Goal: Information Seeking & Learning: Understand process/instructions

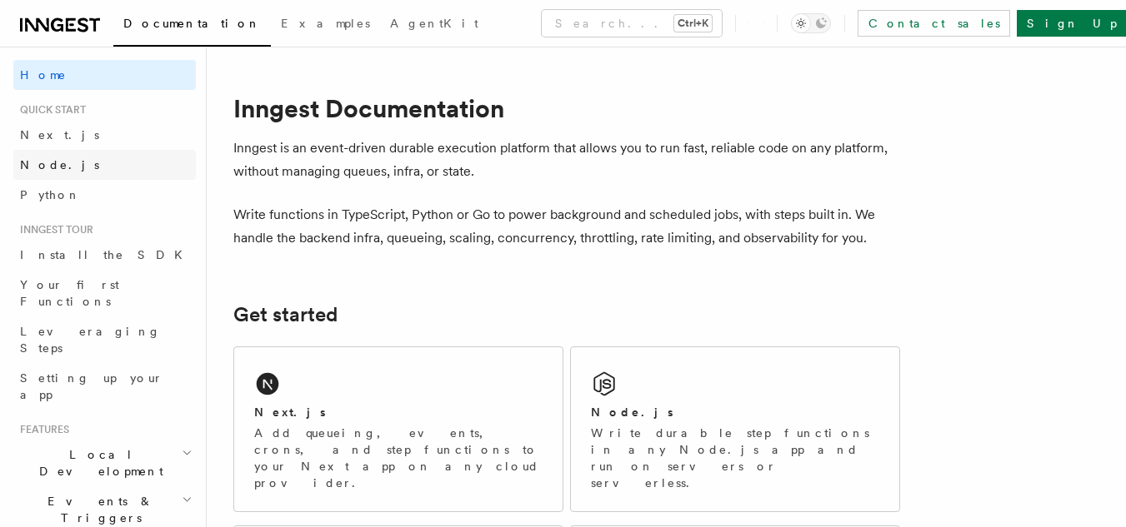
click at [59, 162] on span "Node.js" at bounding box center [59, 164] width 79 height 13
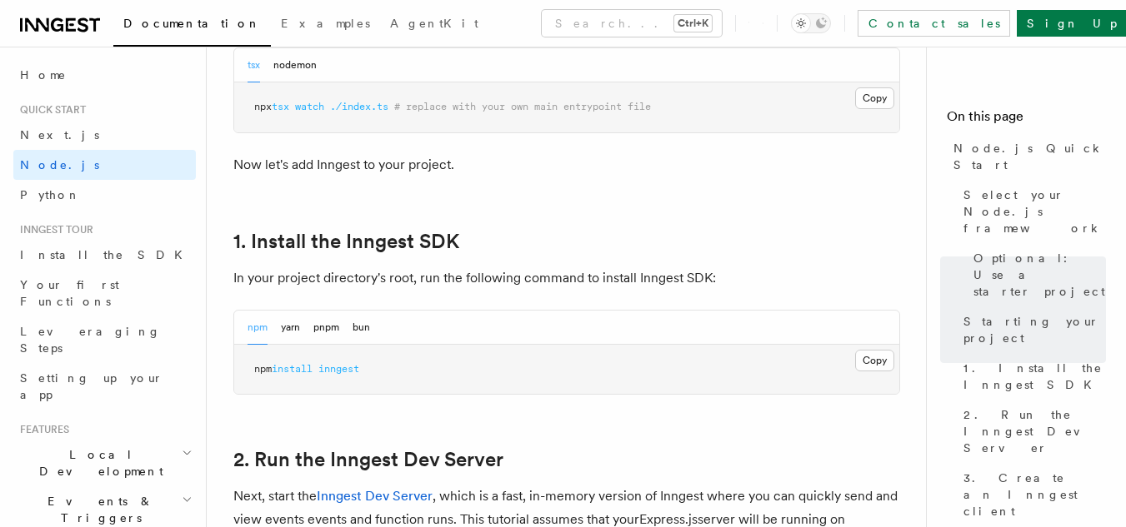
scroll to position [927, 0]
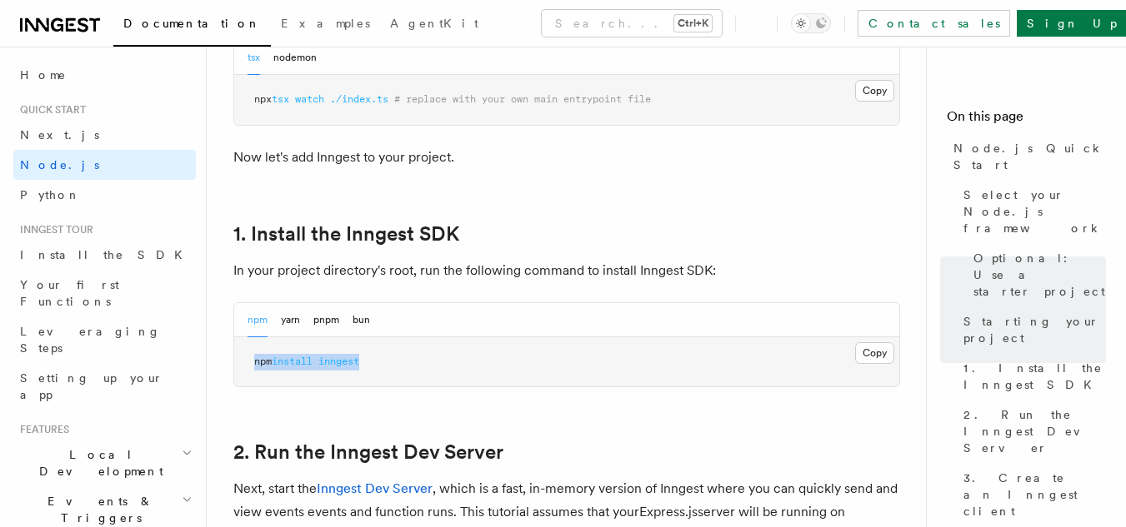
drag, startPoint x: 380, startPoint y: 359, endPoint x: 245, endPoint y: 358, distance: 135.0
click at [245, 358] on pre "npm install inngest" at bounding box center [566, 362] width 665 height 50
copy span "npm install inngest"
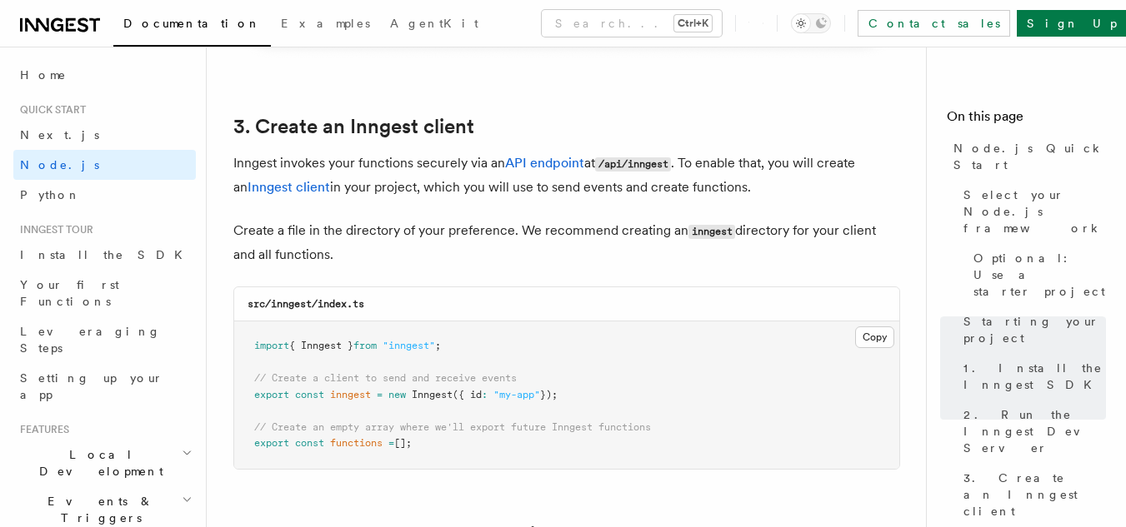
scroll to position [2079, 0]
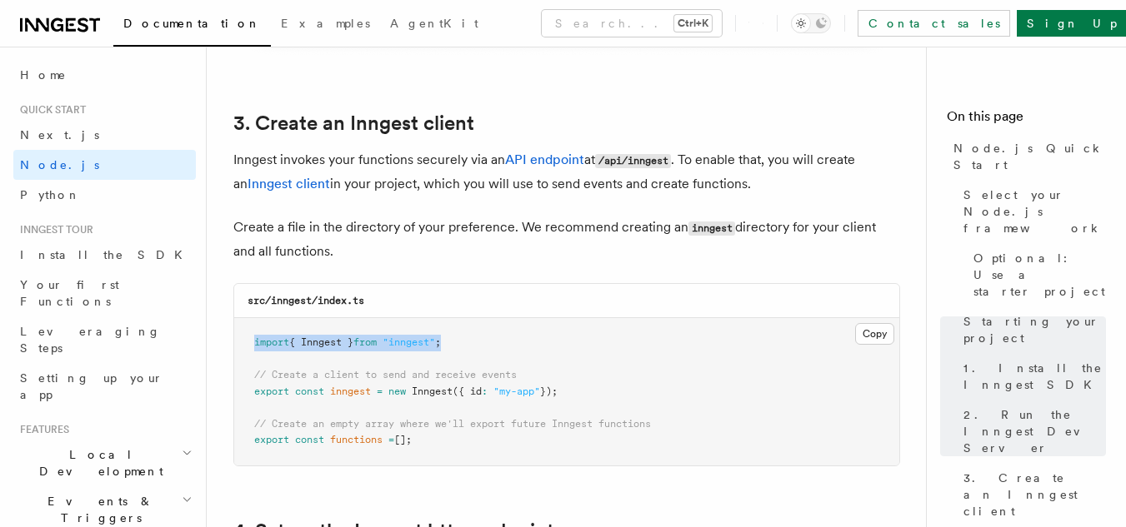
drag, startPoint x: 469, startPoint y: 336, endPoint x: 249, endPoint y: 337, distance: 220.0
click at [249, 337] on pre "import { Inngest } from "inngest" ; // Create a client to send and receive even…" at bounding box center [566, 391] width 665 height 147
copy span "import { Inngest } from "inngest" ;"
drag, startPoint x: 595, startPoint y: 390, endPoint x: 242, endPoint y: 375, distance: 352.8
click at [242, 375] on pre "import { Inngest } from "inngest" ; // Create a client to send and receive even…" at bounding box center [566, 391] width 665 height 147
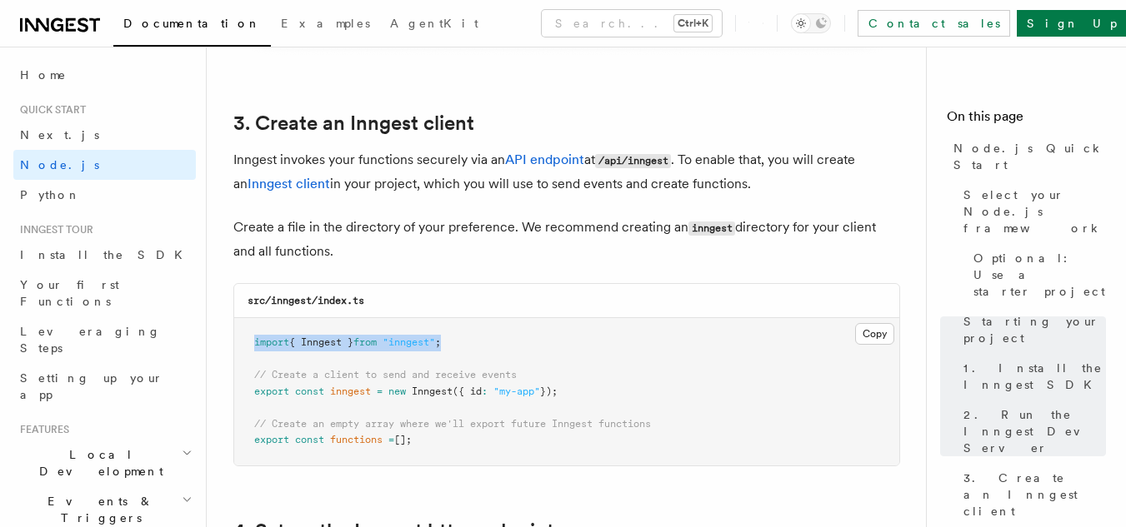
copy code "// Create a client to send and receive events export const inngest = new Innges…"
drag, startPoint x: 441, startPoint y: 442, endPoint x: 244, endPoint y: 431, distance: 196.9
click at [244, 431] on pre "import { Inngest } from "inngest" ; // Create a client to send and receive even…" at bounding box center [566, 391] width 665 height 147
copy code "// Create an empty array where we'll export future Inngest functions export con…"
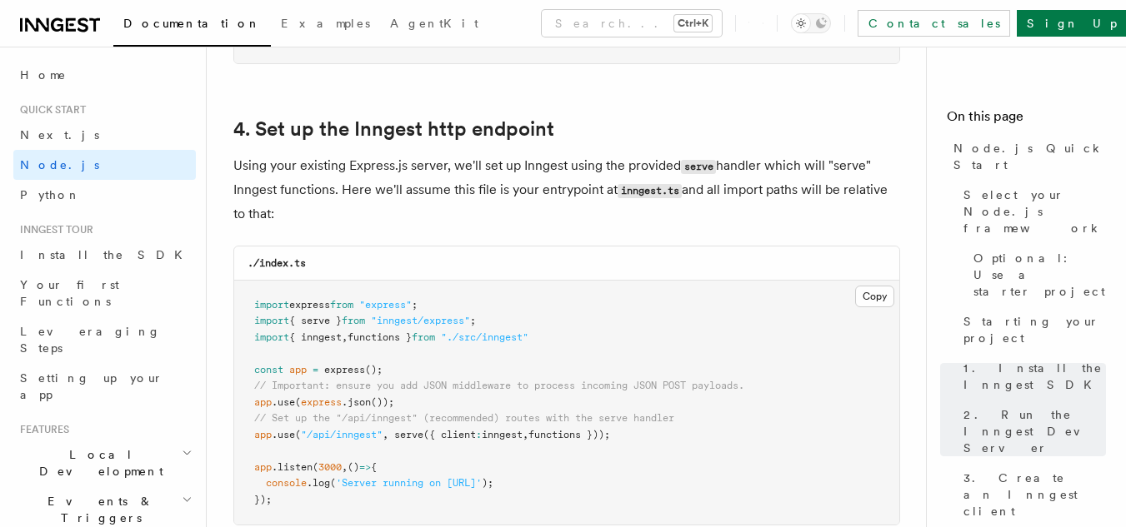
scroll to position [2482, 0]
drag, startPoint x: 401, startPoint y: 431, endPoint x: 617, endPoint y: 435, distance: 216.7
click at [610, 435] on span "app .use ( "/api/inngest" , serve ({ client : inngest , functions }));" at bounding box center [432, 434] width 356 height 12
copy span "serve ({ client : inngest , functions })"
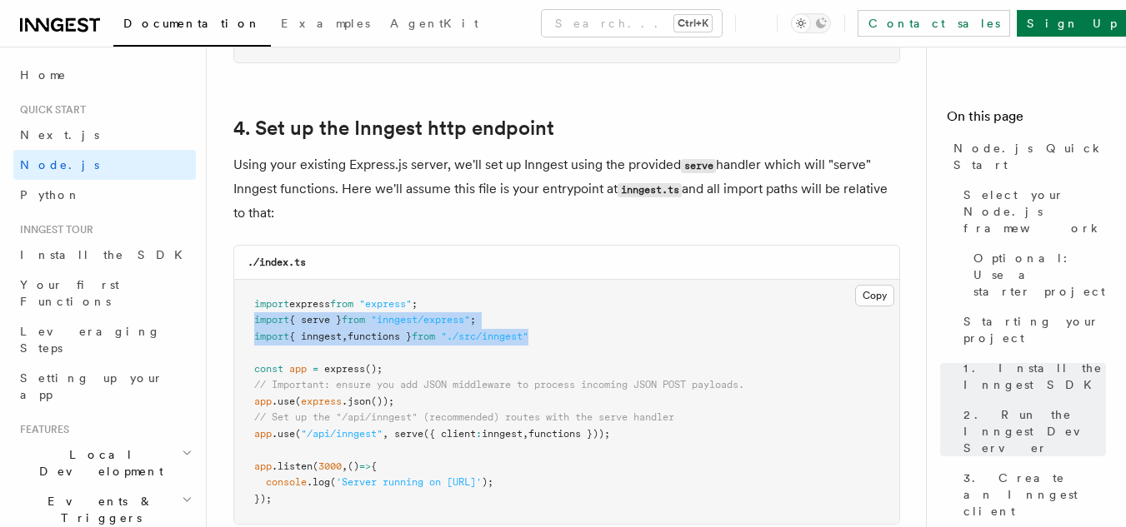
drag, startPoint x: 562, startPoint y: 331, endPoint x: 242, endPoint y: 325, distance: 320.8
click at [242, 325] on pre "import express from "express" ; import { serve } from "inngest/express" ; impor…" at bounding box center [566, 402] width 665 height 245
copy code "import { serve } from "inngest/express" ; import { inngest , functions } from "…"
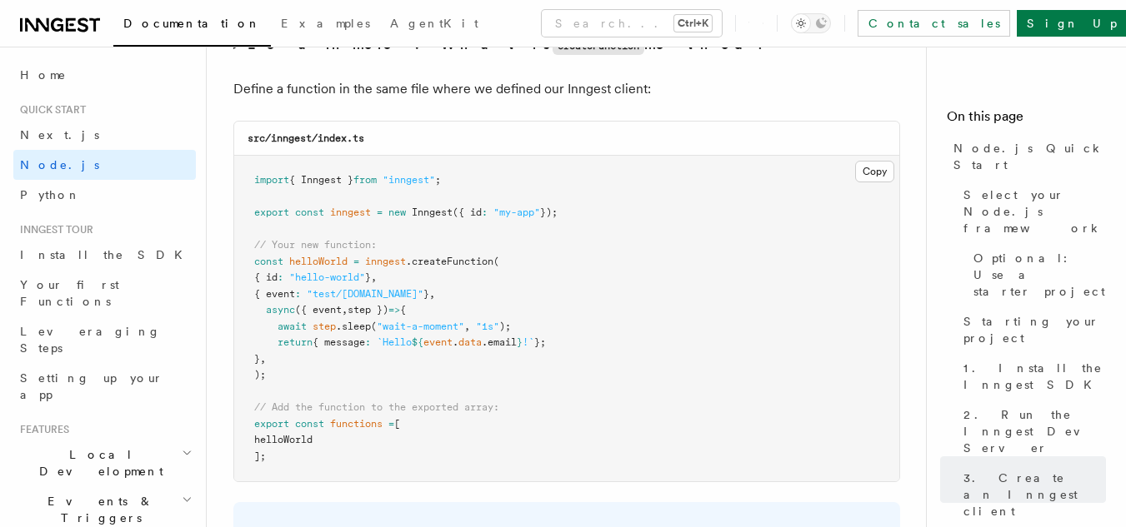
scroll to position [3312, 0]
